Goal: Information Seeking & Learning: Learn about a topic

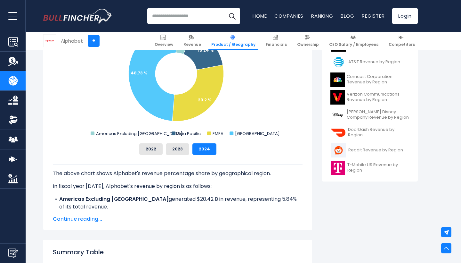
scroll to position [216, 0]
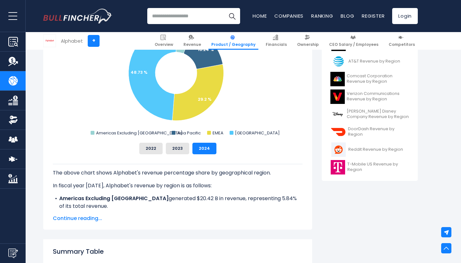
click at [89, 219] on span "Continue reading..." at bounding box center [178, 218] width 250 height 8
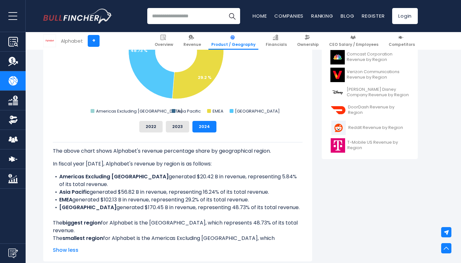
scroll to position [0, 0]
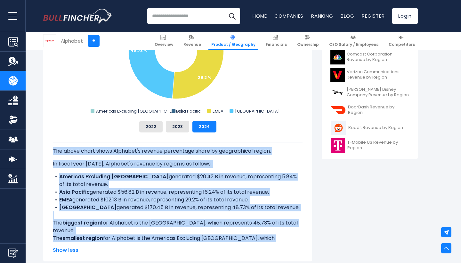
drag, startPoint x: 100, startPoint y: 238, endPoint x: 51, endPoint y: 151, distance: 100.6
click at [51, 151] on div "Alphabet's Revenue Share by Region Created with Highcharts 12.1.2 Chart context…" at bounding box center [177, 120] width 269 height 281
copy div "The above chart shows Alphabet's revenue percentage share by geographical regio…"
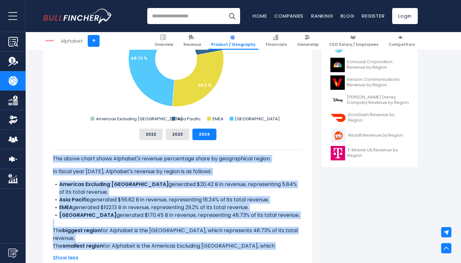
scroll to position [228, 0]
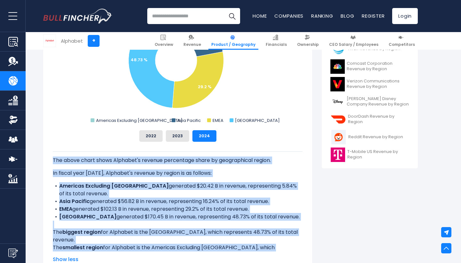
copy div "The above chart shows Alphabet's revenue percentage share by geographical regio…"
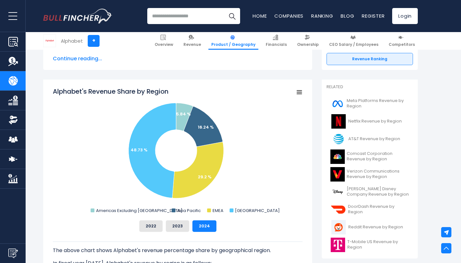
scroll to position [135, 0]
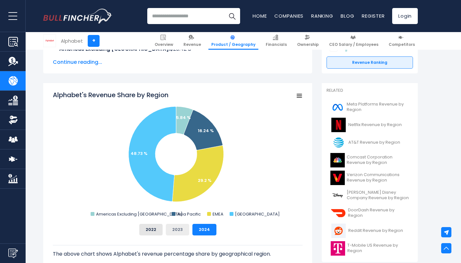
click at [179, 231] on button "2023" at bounding box center [177, 230] width 23 height 12
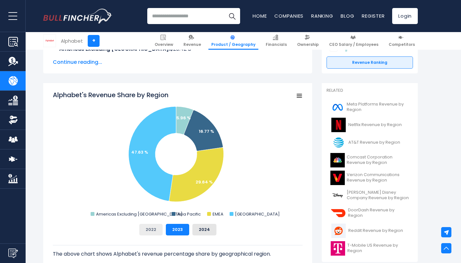
click at [147, 230] on button "2022" at bounding box center [150, 230] width 23 height 12
click at [175, 231] on button "2023" at bounding box center [177, 230] width 23 height 12
click at [204, 230] on button "2024" at bounding box center [205, 230] width 24 height 12
click at [154, 229] on button "2022" at bounding box center [150, 230] width 23 height 12
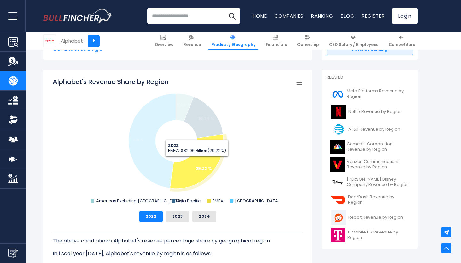
scroll to position [147, 0]
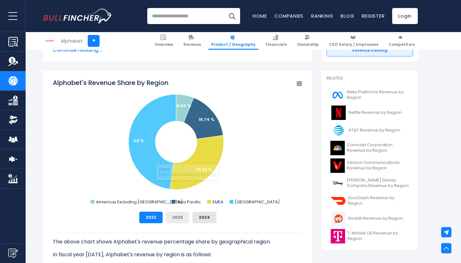
click at [175, 219] on button "2023" at bounding box center [177, 217] width 23 height 12
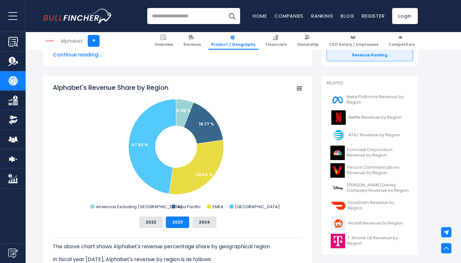
scroll to position [142, 0]
click at [207, 221] on button "2024" at bounding box center [205, 223] width 24 height 12
